Goal: Task Accomplishment & Management: Complete application form

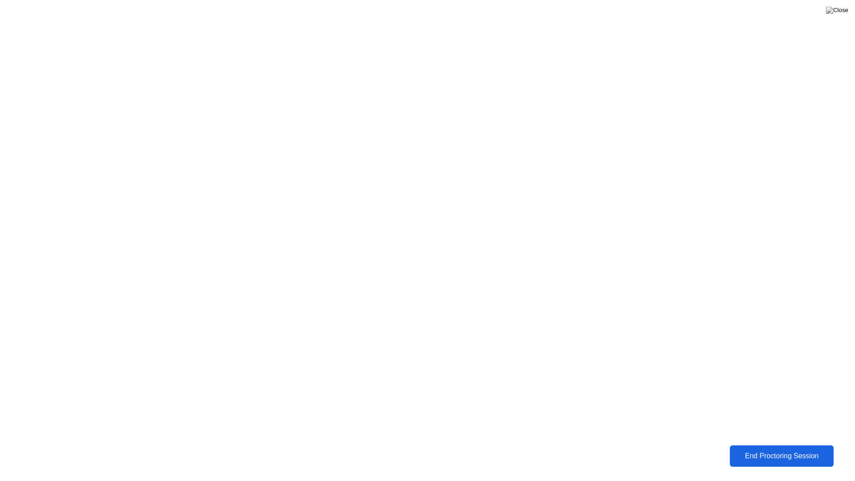
click at [797, 453] on div "End Proctoring Session" at bounding box center [782, 456] width 98 height 8
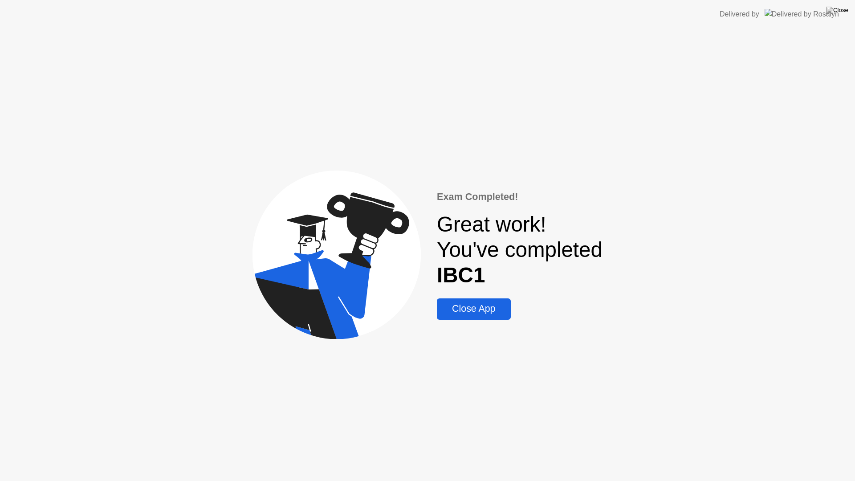
click at [488, 311] on div "Close App" at bounding box center [474, 308] width 68 height 11
